Goal: Check status: Check status

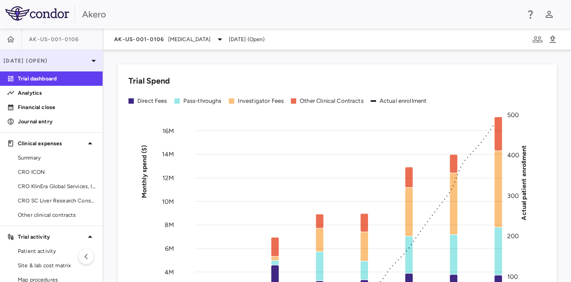
click at [69, 62] on p "Sep 2025 (Open)" at bounding box center [46, 61] width 85 height 8
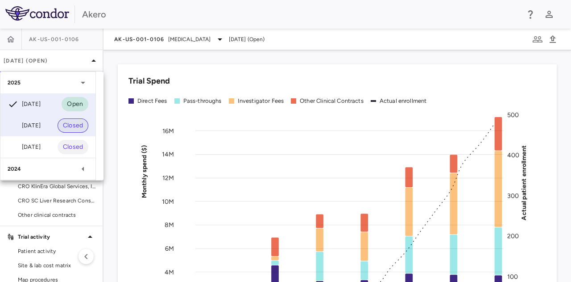
click at [68, 127] on span "Closed" at bounding box center [73, 126] width 31 height 10
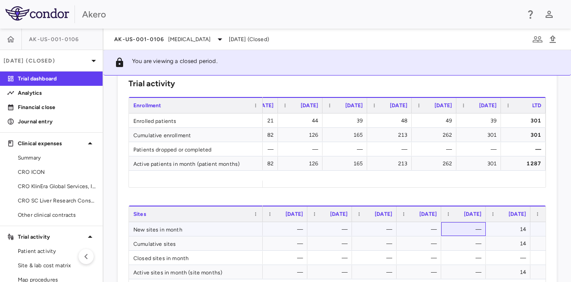
click at [449, 224] on div "—" at bounding box center [464, 228] width 36 height 13
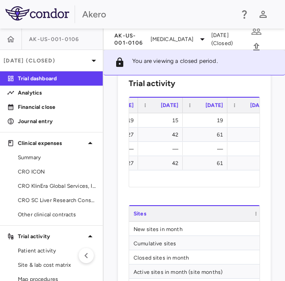
drag, startPoint x: 207, startPoint y: 180, endPoint x: 263, endPoint y: 183, distance: 56.4
click at [263, 183] on div "Trial activity Drag here to set row groups Drag here to set column labels Nov 2…" at bounding box center [194, 187] width 153 height 240
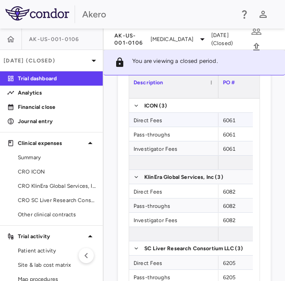
scroll to position [624, 0]
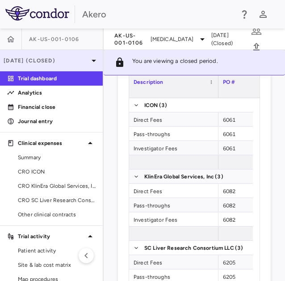
click at [46, 58] on p "Jun 2025 (Closed)" at bounding box center [46, 61] width 85 height 8
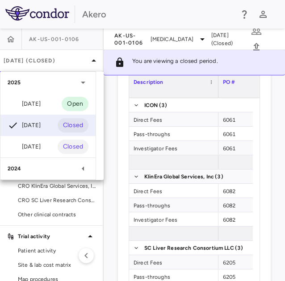
click at [48, 58] on div at bounding box center [142, 140] width 285 height 281
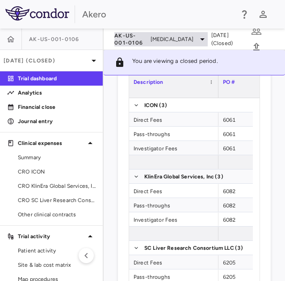
click at [129, 38] on span "AK-US-001-0106" at bounding box center [130, 39] width 33 height 14
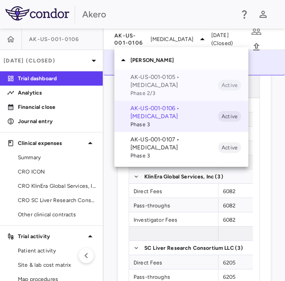
click at [147, 89] on span "Phase 2/3" at bounding box center [173, 93] width 87 height 8
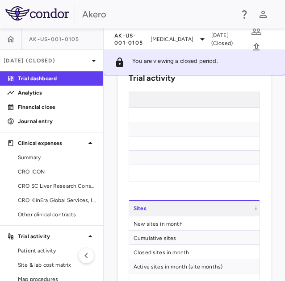
scroll to position [0, 1349]
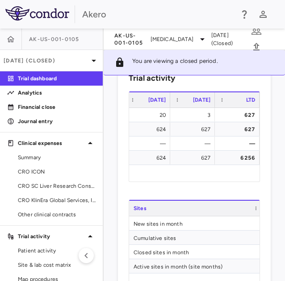
click at [202, 190] on div "Trial activity Drag here to set row groups Drag here to set column labels Mar 2…" at bounding box center [194, 182] width 153 height 240
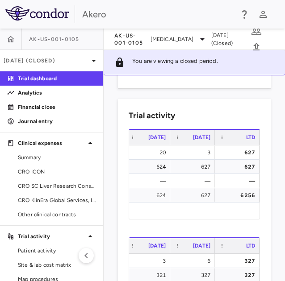
scroll to position [309, 0]
